Goal: Task Accomplishment & Management: Use online tool/utility

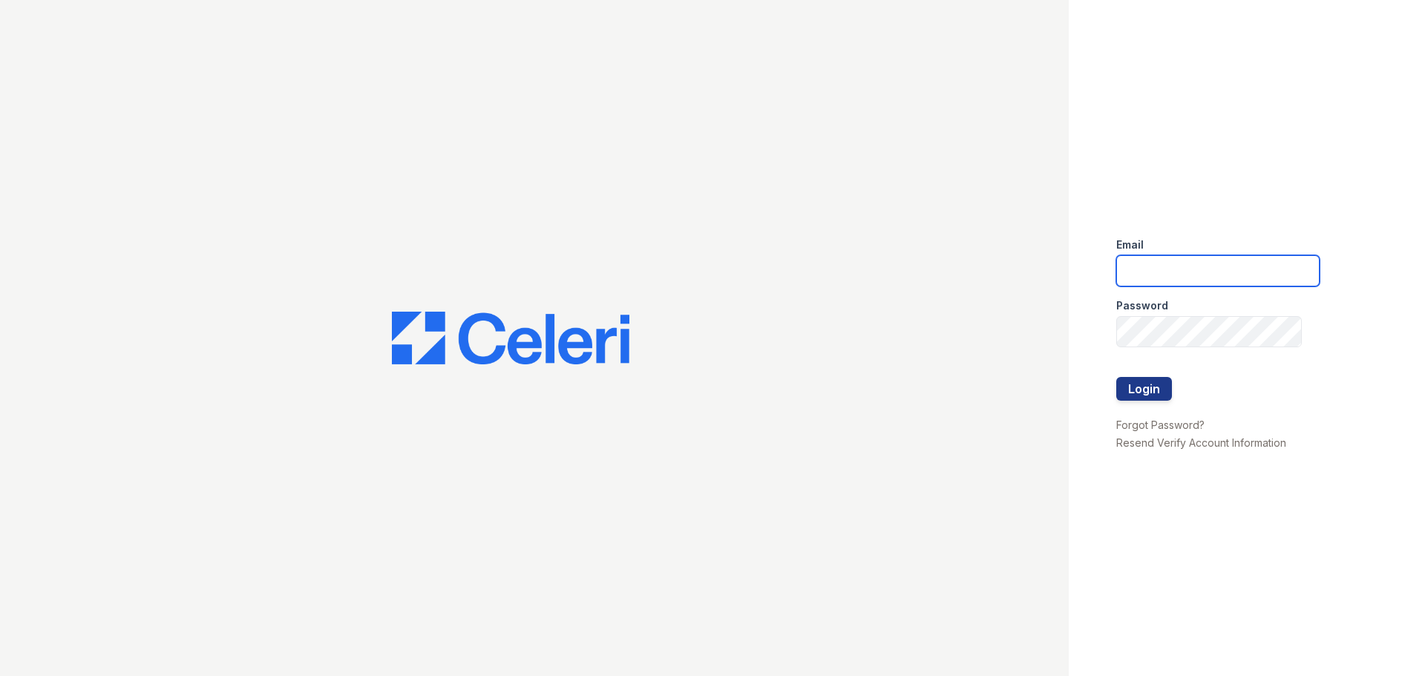
click at [1149, 266] on input "email" at bounding box center [1217, 270] width 203 height 31
type input "[EMAIL_ADDRESS][DOMAIN_NAME]"
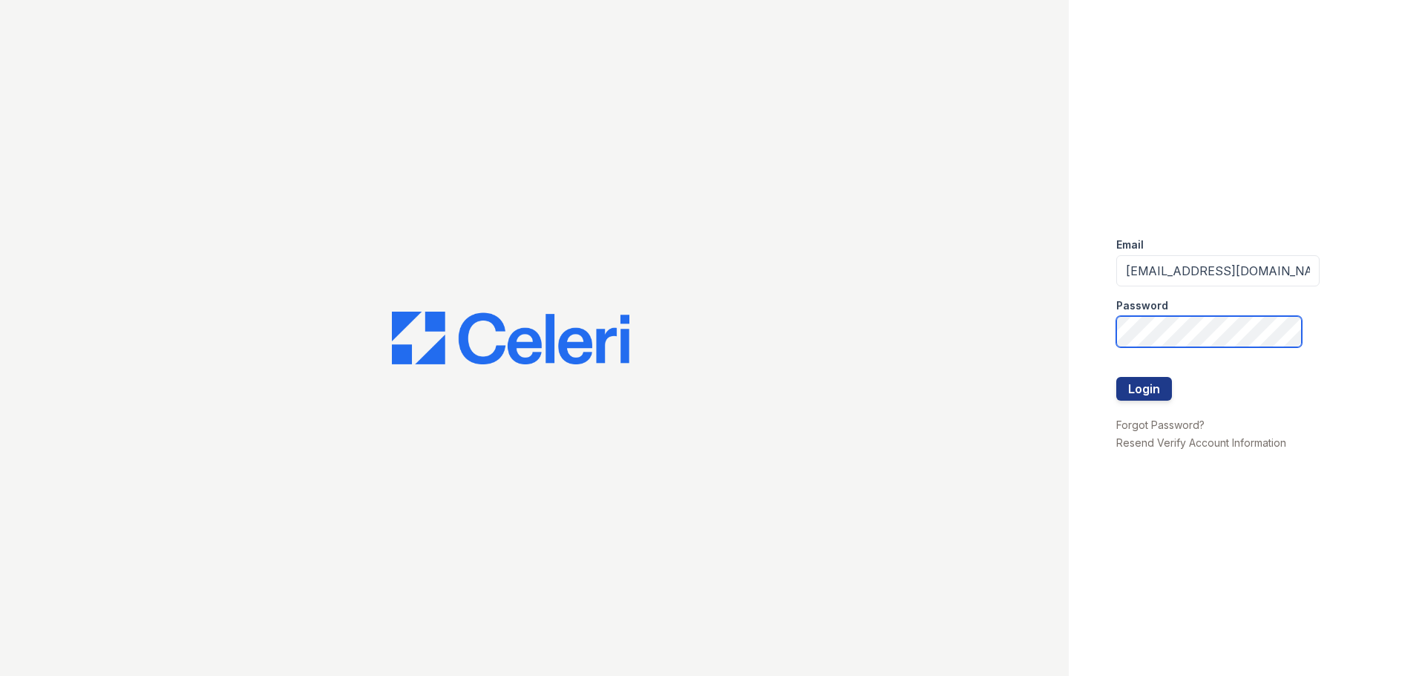
click at [1116, 377] on button "Login" at bounding box center [1144, 389] width 56 height 24
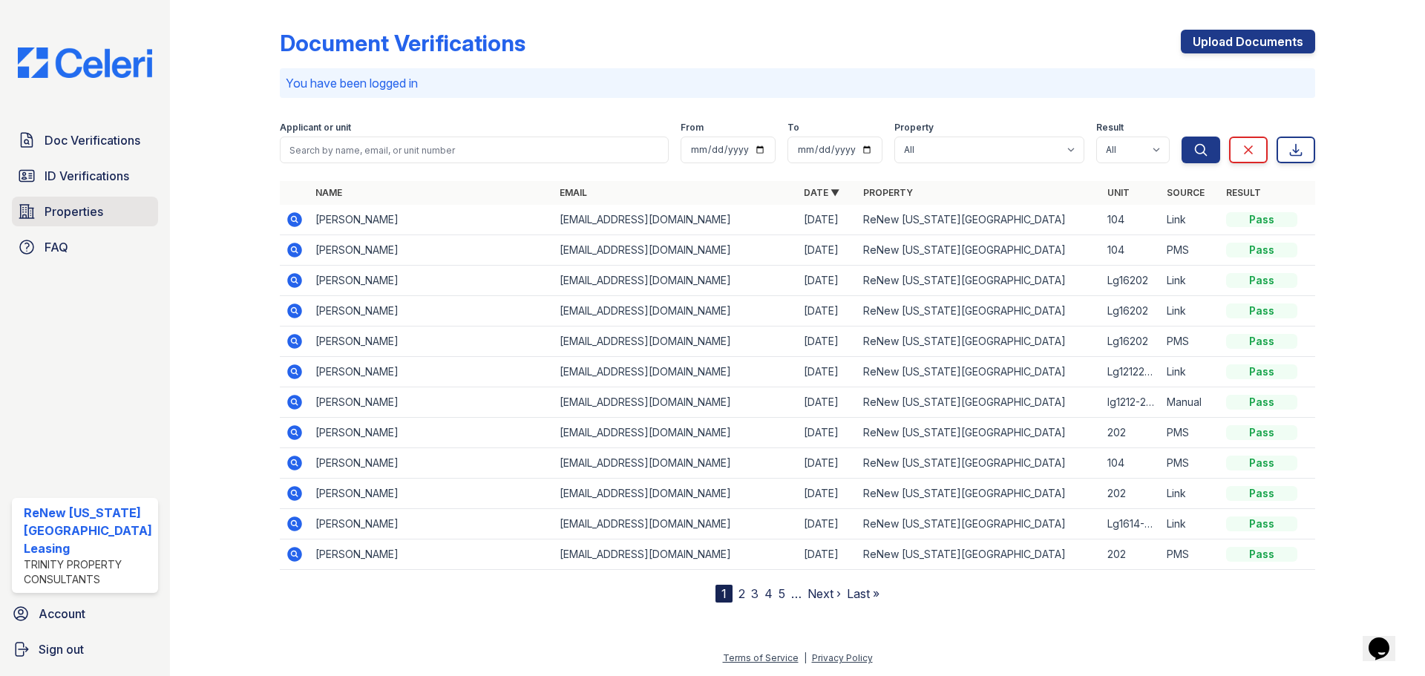
click at [85, 210] on span "Properties" at bounding box center [74, 212] width 59 height 18
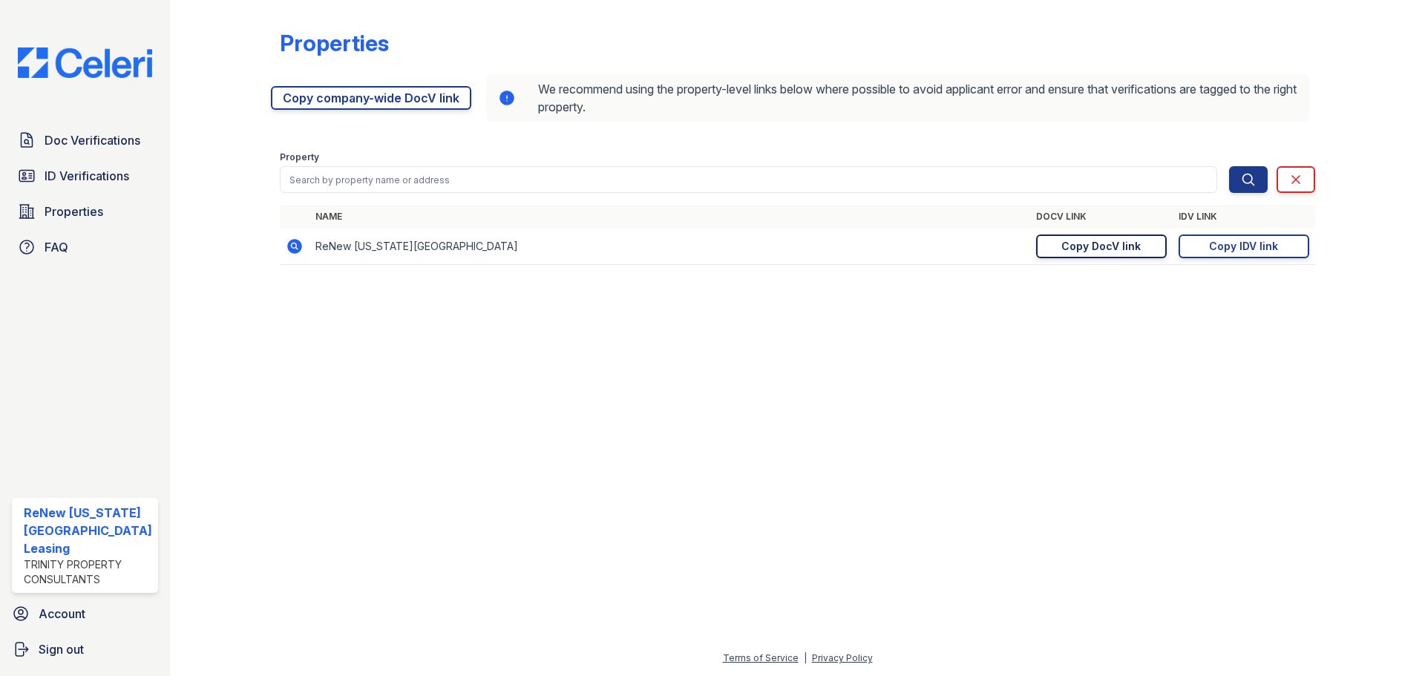
click at [1092, 242] on div "Copy DocV link" at bounding box center [1100, 246] width 79 height 15
drag, startPoint x: 1254, startPoint y: 246, endPoint x: 1109, endPoint y: 103, distance: 204.1
click at [1254, 246] on div "Copy IDV link" at bounding box center [1243, 246] width 69 height 15
